Goal: Information Seeking & Learning: Learn about a topic

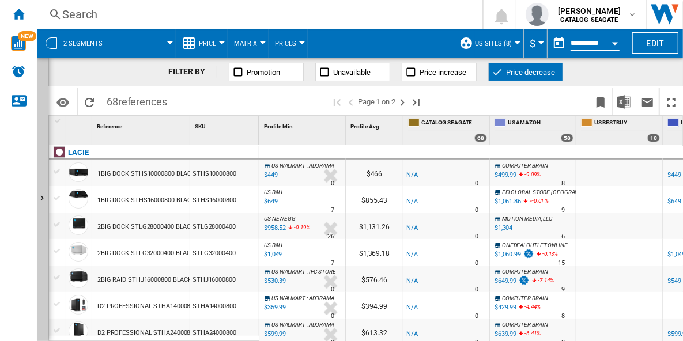
scroll to position [0, 331]
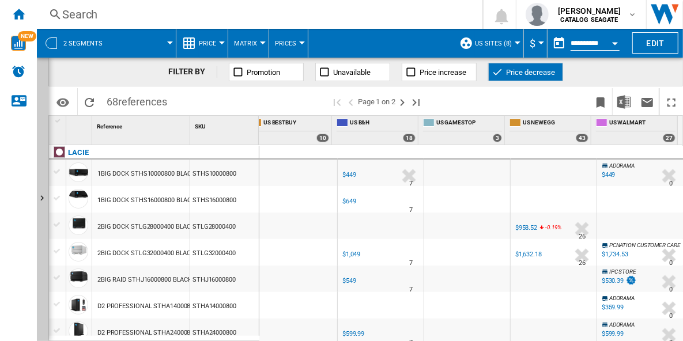
click at [213, 46] on span "Price" at bounding box center [207, 43] width 17 height 7
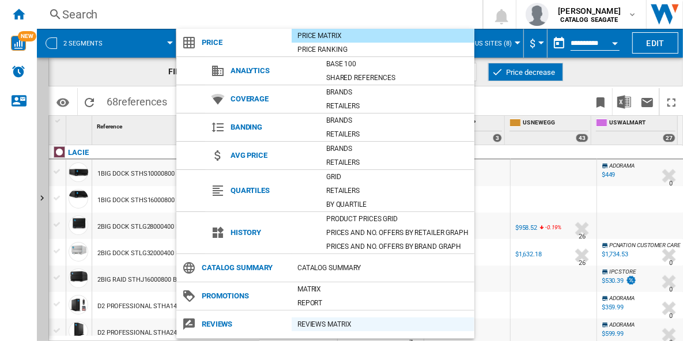
click at [346, 319] on div "REVIEWS Matrix" at bounding box center [383, 325] width 183 height 12
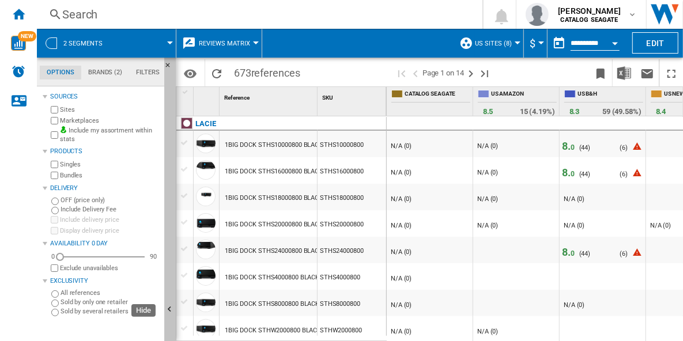
click at [172, 190] on button "Hide" at bounding box center [170, 311] width 12 height 506
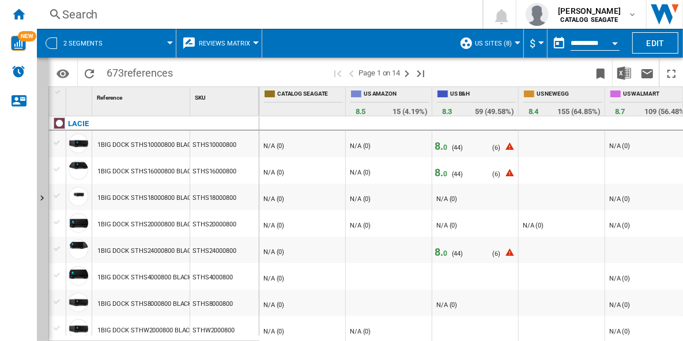
click at [229, 44] on span "Reviews Matrix" at bounding box center [224, 43] width 51 height 7
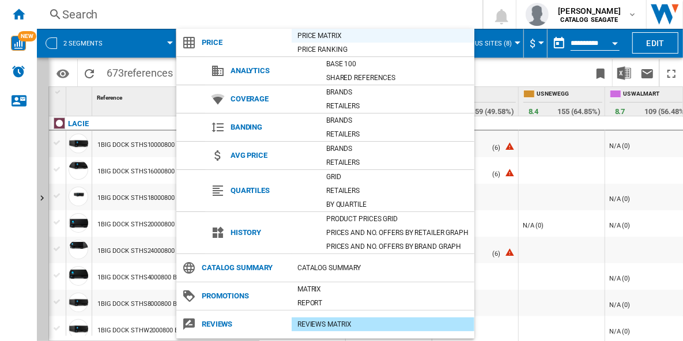
click at [344, 36] on div "Price Matrix" at bounding box center [383, 36] width 183 height 12
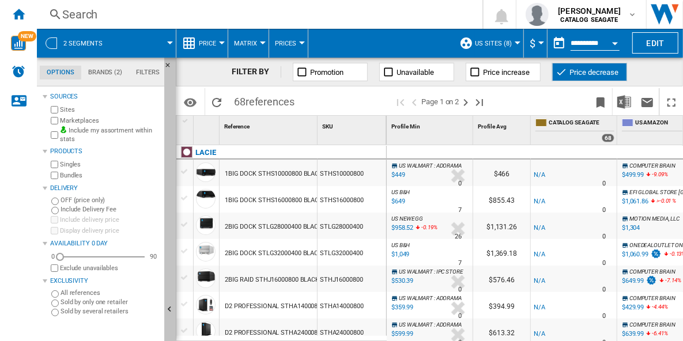
click at [174, 136] on button "Hide" at bounding box center [170, 311] width 12 height 506
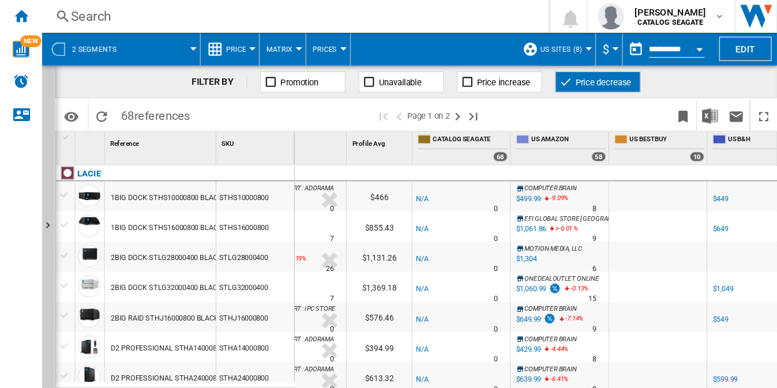
scroll to position [0, 42]
click at [209, 174] on div "STHS10000800" at bounding box center [224, 173] width 69 height 27
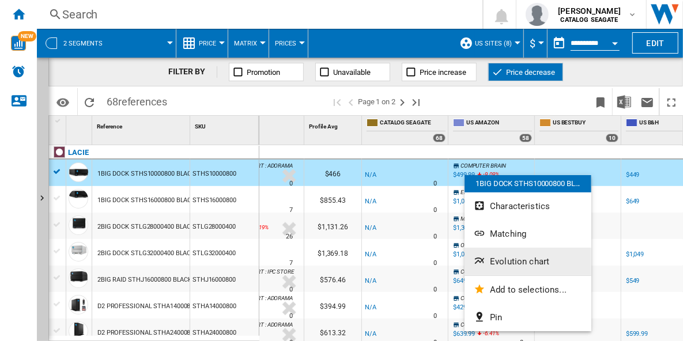
click at [541, 262] on span "Evolution chart" at bounding box center [519, 262] width 59 height 10
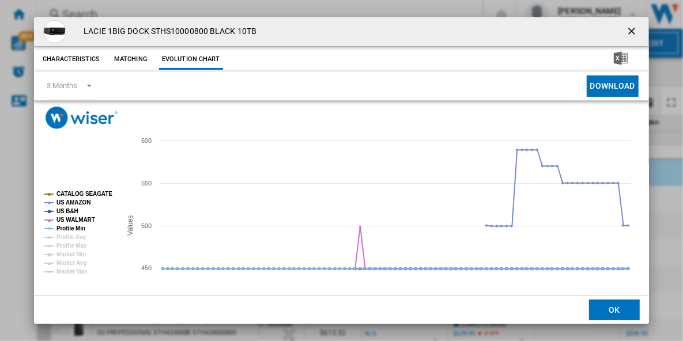
click at [90, 191] on tspan "CATALOG SEAGATE" at bounding box center [84, 194] width 56 height 6
click at [68, 210] on tspan "US B&H" at bounding box center [67, 211] width 22 height 6
click at [71, 220] on tspan "US WALMART" at bounding box center [75, 220] width 39 height 6
click at [71, 227] on tspan "Profile Min" at bounding box center [70, 228] width 29 height 6
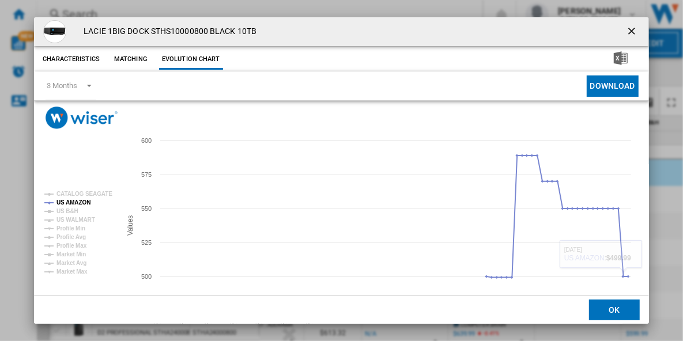
click at [626, 31] on ng-md-icon "getI18NText('BUTTONS.CLOSE_DIALOG')" at bounding box center [633, 32] width 14 height 14
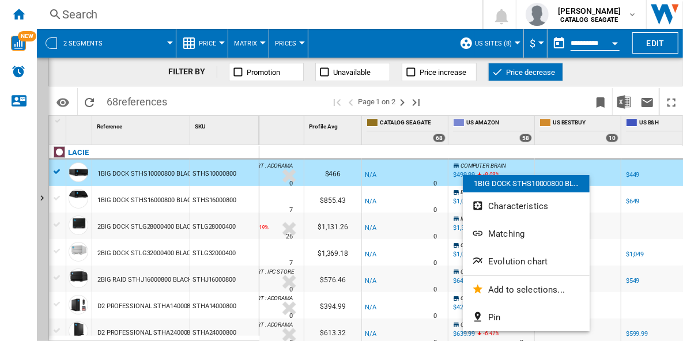
click at [569, 149] on div at bounding box center [341, 170] width 683 height 341
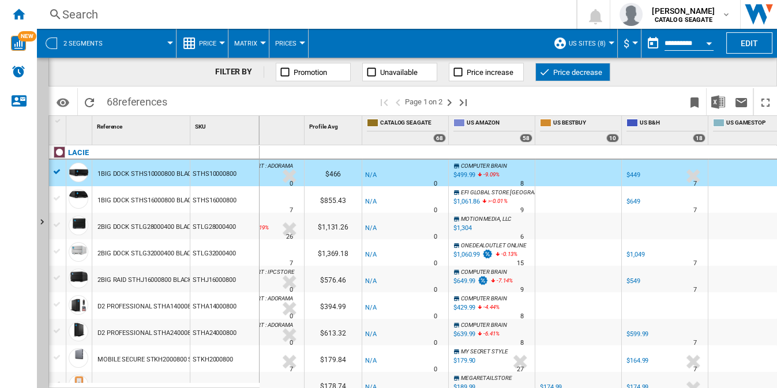
drag, startPoint x: 651, startPoint y: 0, endPoint x: 515, endPoint y: 20, distance: 136.9
click at [515, 20] on div "Search" at bounding box center [304, 14] width 484 height 16
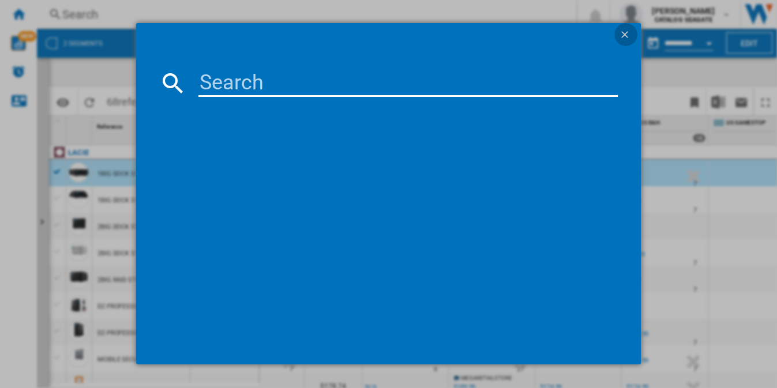
click at [620, 32] on ng-md-icon "getI18NText('BUTTONS.CLOSE_DIALOG')" at bounding box center [626, 36] width 14 height 14
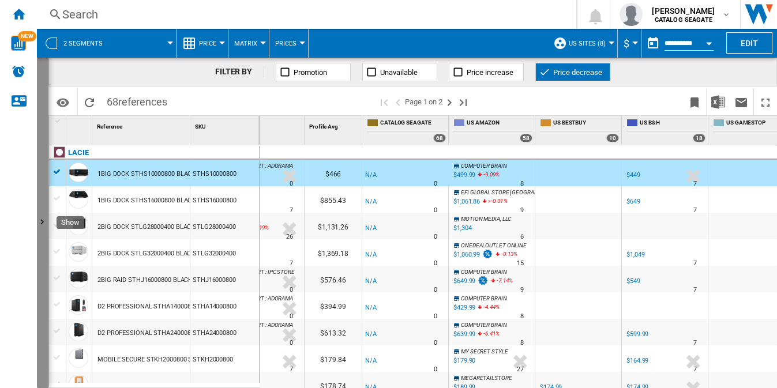
click at [42, 229] on ng-md-icon "Show" at bounding box center [44, 224] width 14 height 14
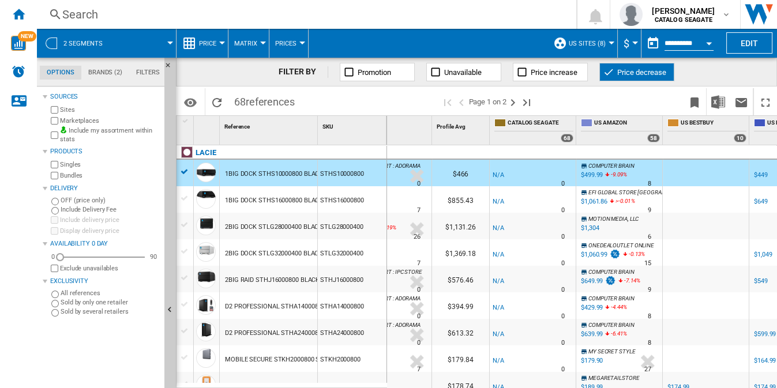
click at [88, 120] on label "Marketplaces" at bounding box center [110, 120] width 100 height 9
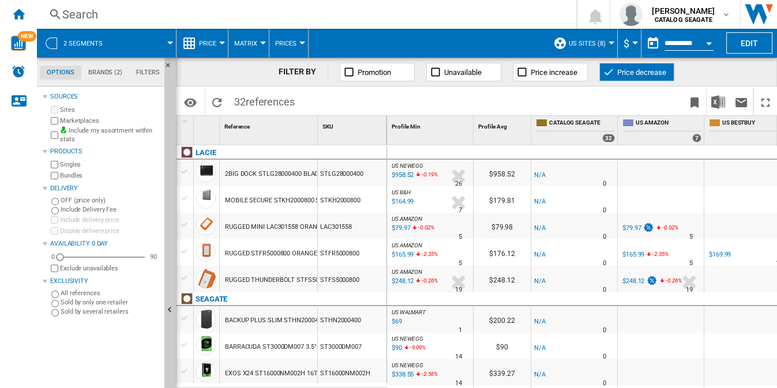
click at [666, 259] on div "US AMAZON -1.0 % $165.99 -2.35 % N/A 5 US AMAZON" at bounding box center [660, 255] width 81 height 27
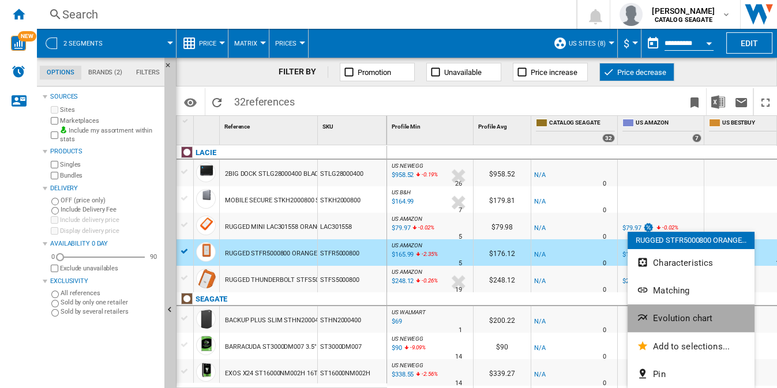
click at [683, 319] on button "Evolution chart" at bounding box center [690, 318] width 127 height 28
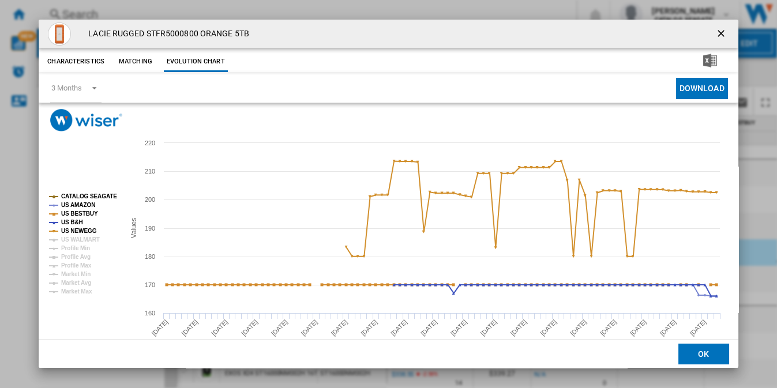
click at [82, 193] on tspan "CATALOG SEAGATE" at bounding box center [89, 196] width 56 height 6
click at [76, 210] on tspan "US BESTBUY" at bounding box center [79, 213] width 37 height 6
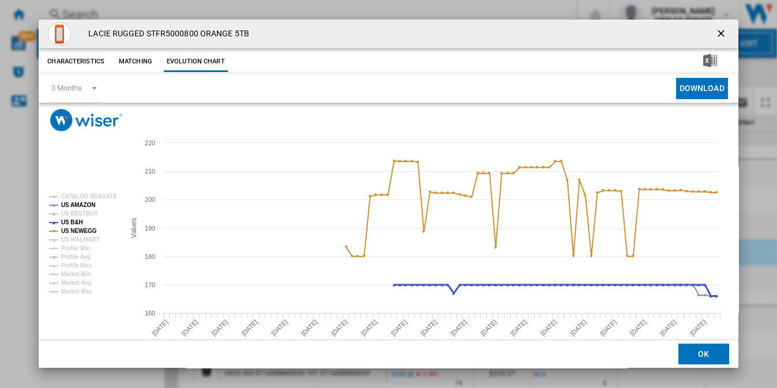
click at [76, 222] on tspan "US B&H" at bounding box center [72, 222] width 22 height 6
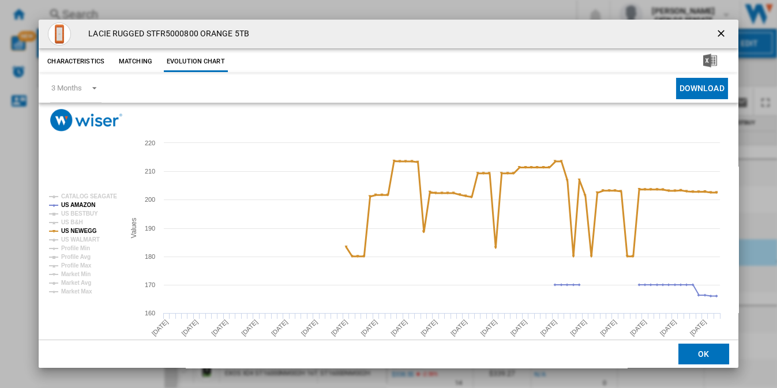
click at [75, 231] on tspan "US NEWEGG" at bounding box center [79, 231] width 36 height 6
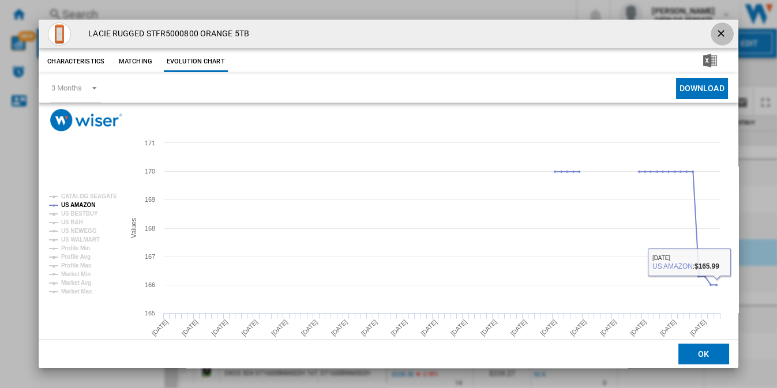
click at [683, 31] on ng-md-icon "getI18NText('BUTTONS.CLOSE_DIALOG')" at bounding box center [722, 35] width 14 height 14
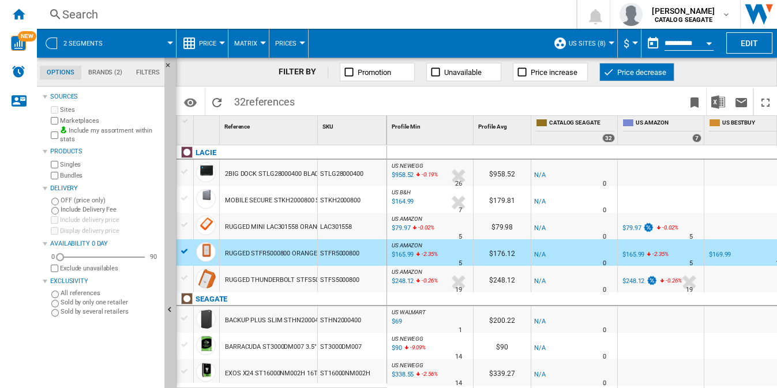
click at [628, 277] on div "$248.12" at bounding box center [633, 280] width 22 height 7
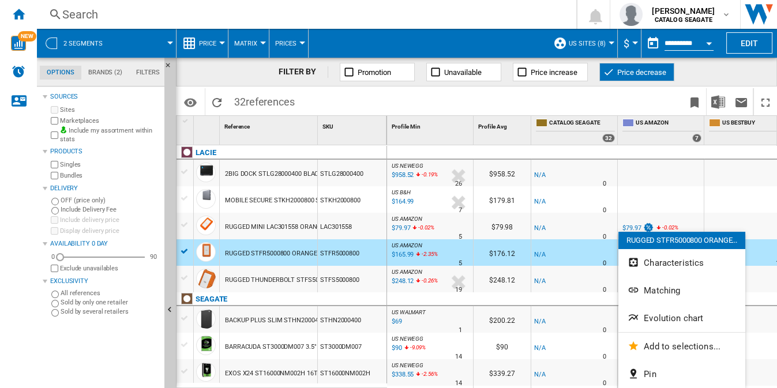
click at [182, 252] on div at bounding box center [388, 194] width 777 height 388
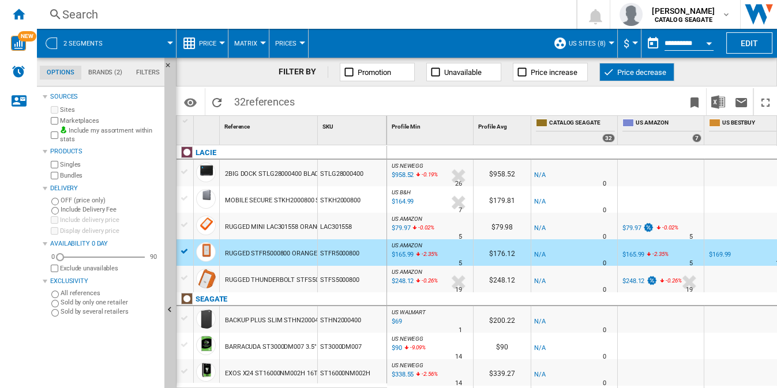
click at [186, 247] on div at bounding box center [185, 251] width 12 height 10
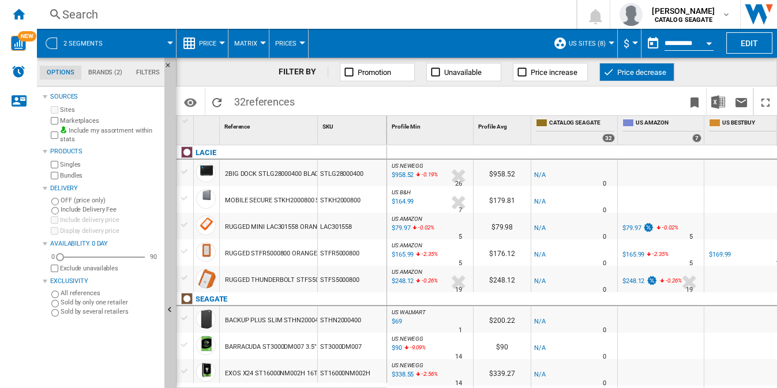
click at [266, 282] on div "RUGGED THUNDERBOLT STFS5000800 ORANGE 5TB" at bounding box center [300, 280] width 150 height 27
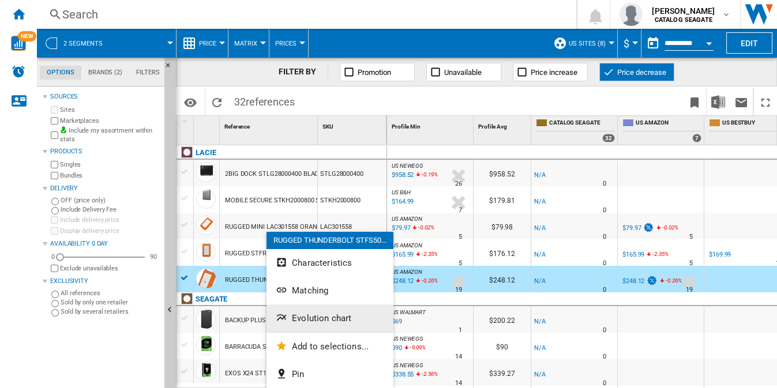
click at [367, 319] on button "Evolution chart" at bounding box center [329, 318] width 127 height 28
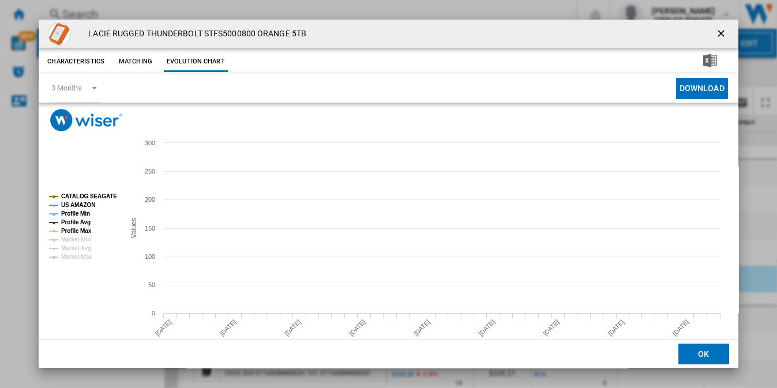
click at [77, 229] on tspan "Profile Max" at bounding box center [76, 231] width 31 height 6
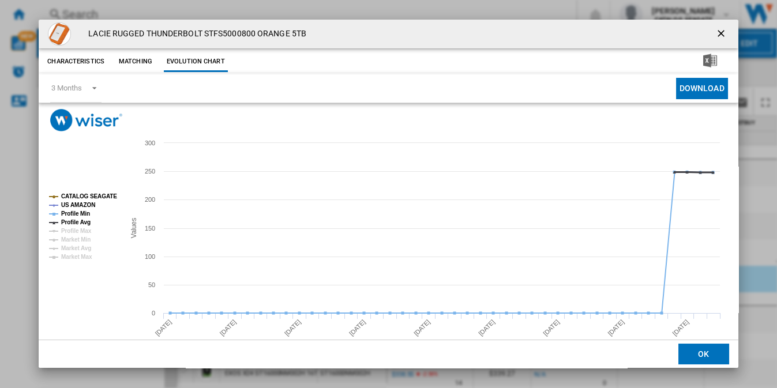
click at [75, 224] on tspan "Profile Avg" at bounding box center [75, 222] width 29 height 6
click at [74, 215] on tspan "Profile Min" at bounding box center [75, 213] width 29 height 6
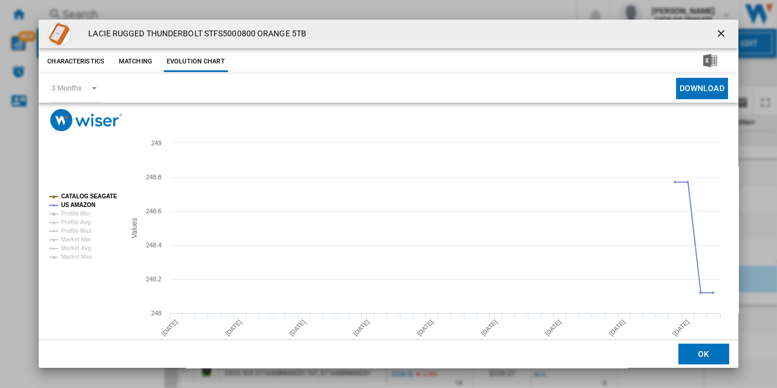
click at [81, 194] on tspan "CATALOG SEAGATE" at bounding box center [89, 196] width 56 height 6
click at [683, 32] on ng-md-icon "getI18NText('BUTTONS.CLOSE_DIALOG')" at bounding box center [722, 35] width 14 height 14
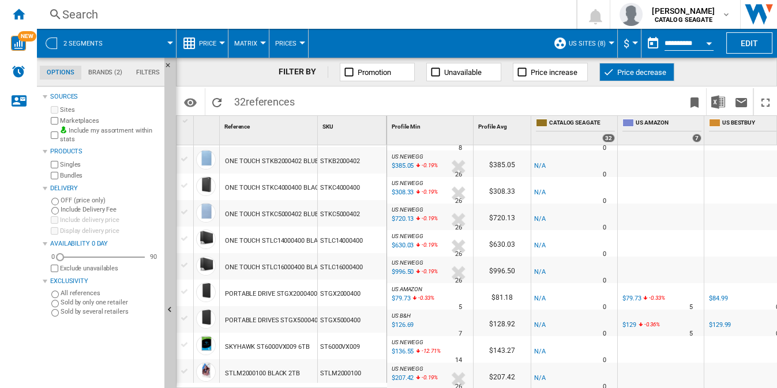
scroll to position [639, 0]
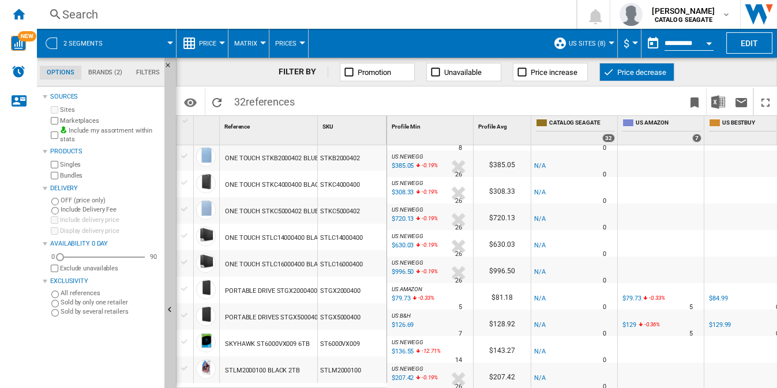
click at [683, 297] on div at bounding box center [730, 307] width 6 height 28
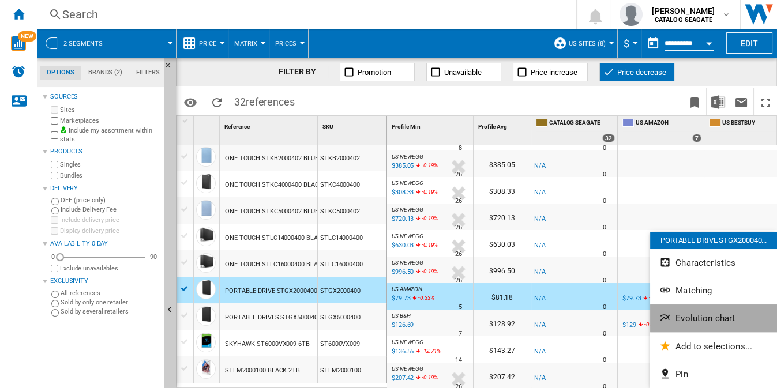
click at [683, 318] on span "Evolution chart" at bounding box center [704, 318] width 59 height 10
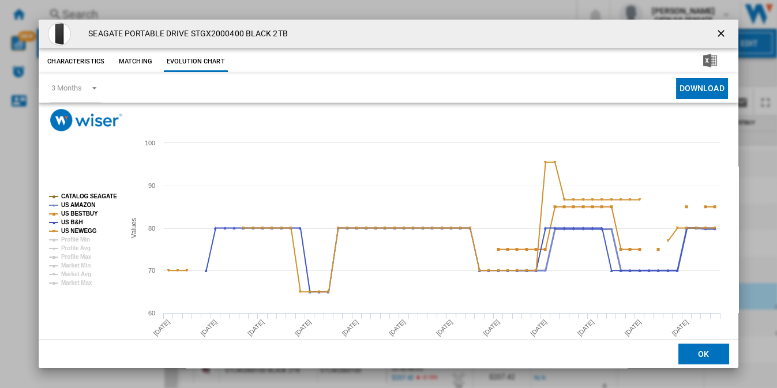
click at [86, 202] on tspan "US AMAZON" at bounding box center [78, 205] width 34 height 6
click at [87, 197] on tspan "CATALOG SEAGATE" at bounding box center [89, 196] width 56 height 6
click at [77, 221] on tspan "US B&H" at bounding box center [72, 222] width 22 height 6
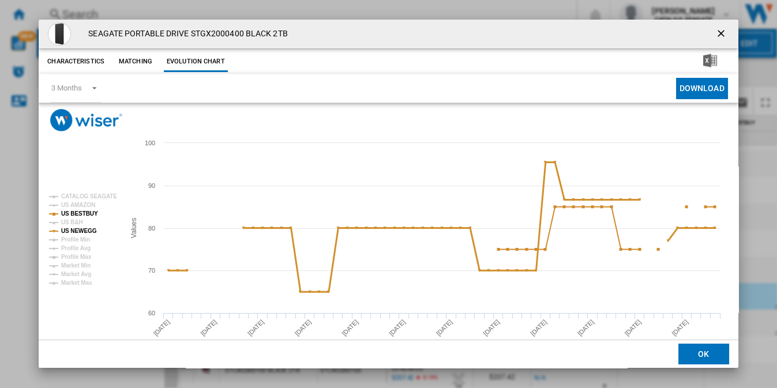
click at [76, 232] on tspan "US NEWEGG" at bounding box center [79, 231] width 36 height 6
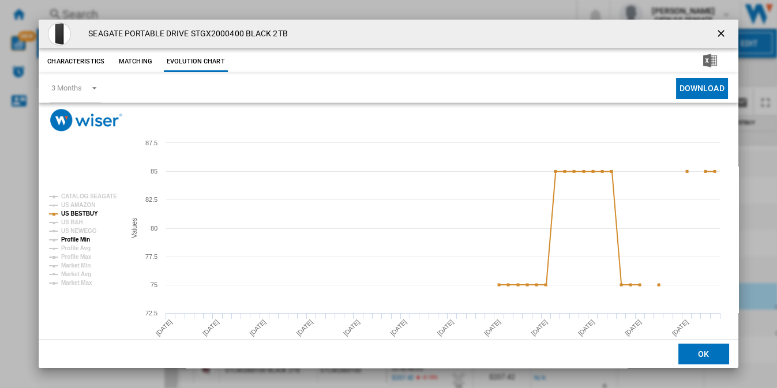
click at [78, 237] on tspan "Profile Min" at bounding box center [75, 239] width 29 height 6
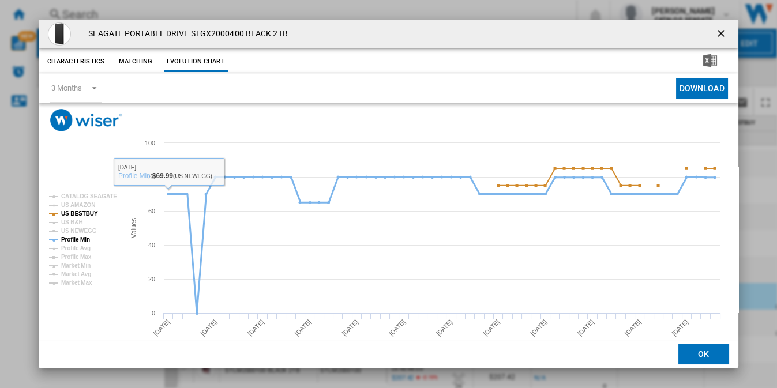
click at [80, 240] on tspan "Profile Min" at bounding box center [75, 239] width 29 height 6
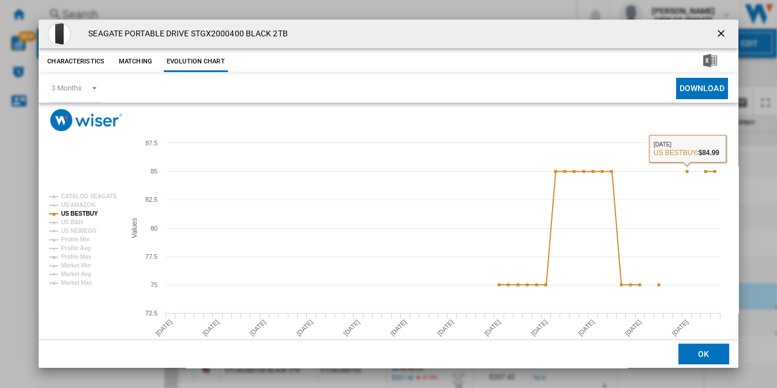
click at [683, 28] on ng-md-icon "getI18NText('BUTTONS.CLOSE_DIALOG')" at bounding box center [722, 35] width 14 height 14
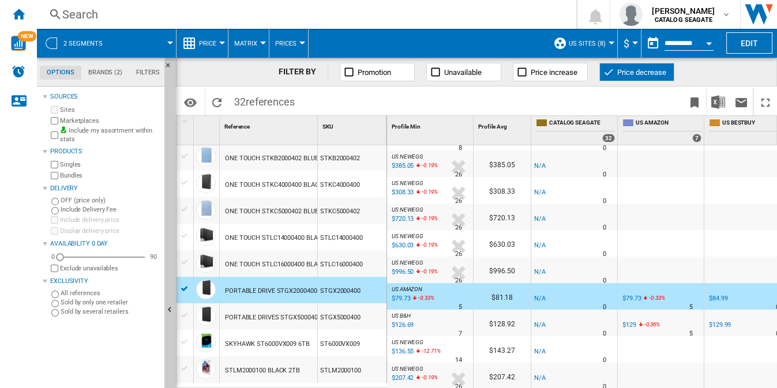
click at [683, 318] on div "US AMAZON -1.0 % $129 -0.36 % N/A 5 US AMAZON" at bounding box center [660, 325] width 81 height 27
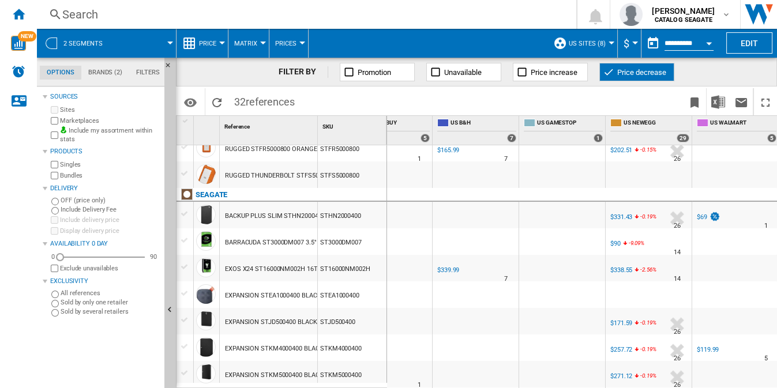
scroll to position [0, 0]
